Goal: Navigation & Orientation: Understand site structure

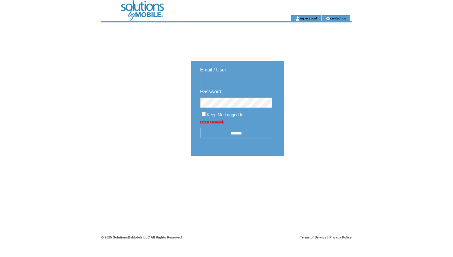
type input "**********"
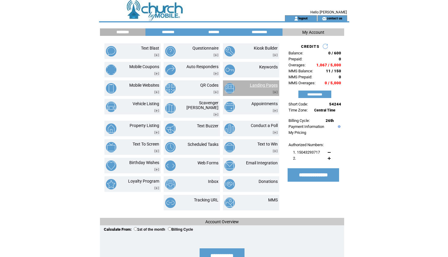
click at [260, 83] on link "Landing Pages" at bounding box center [264, 85] width 28 height 5
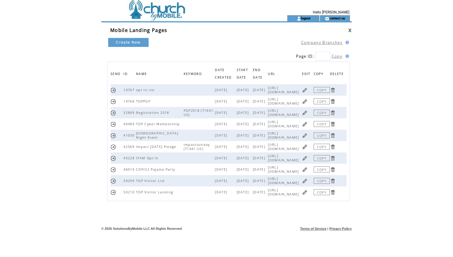
click at [307, 90] on link at bounding box center [305, 90] width 6 height 6
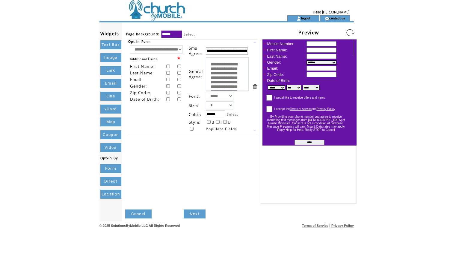
click at [145, 213] on link "Cancel" at bounding box center [138, 214] width 26 height 9
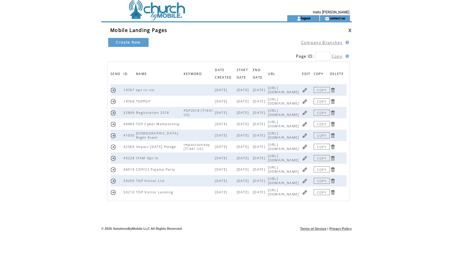
click at [307, 88] on link at bounding box center [305, 90] width 6 height 6
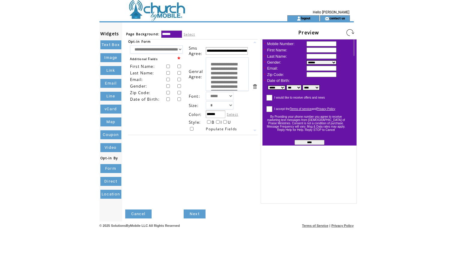
click at [134, 211] on link "Cancel" at bounding box center [138, 214] width 26 height 9
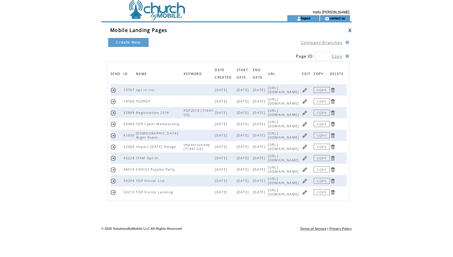
click at [348, 28] on link at bounding box center [350, 30] width 4 height 4
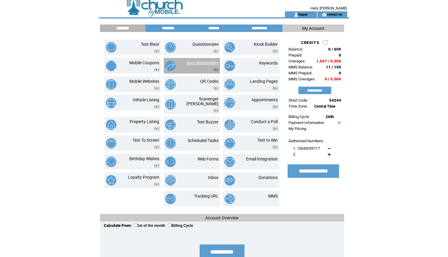
click at [210, 63] on link "Auto Responders" at bounding box center [203, 62] width 32 height 5
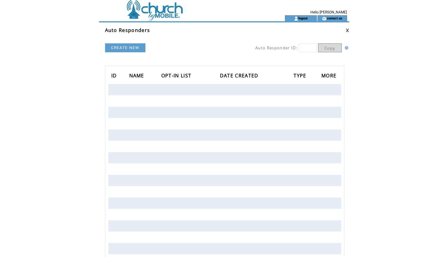
click at [348, 31] on link at bounding box center [348, 30] width 4 height 4
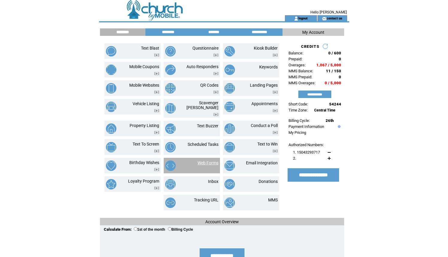
click at [203, 161] on link "Web Forms" at bounding box center [208, 163] width 21 height 5
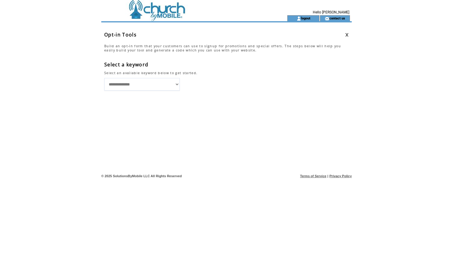
click at [346, 34] on link at bounding box center [347, 35] width 4 height 4
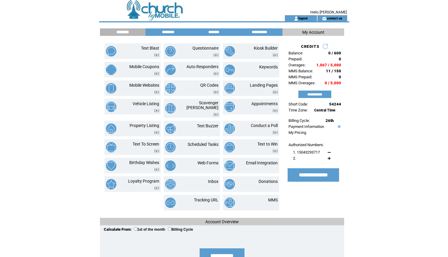
scroll to position [2, 0]
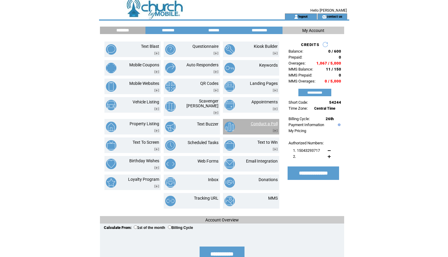
click at [254, 122] on link "Conduct a Poll" at bounding box center [264, 124] width 27 height 5
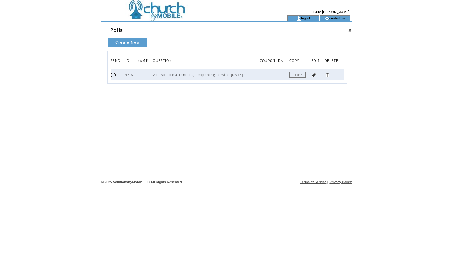
click at [351, 31] on link at bounding box center [350, 30] width 4 height 4
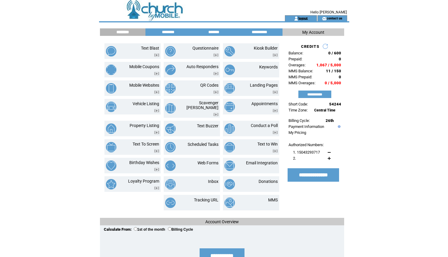
click at [303, 17] on link "logout" at bounding box center [302, 18] width 9 height 4
